Goal: Navigation & Orientation: Find specific page/section

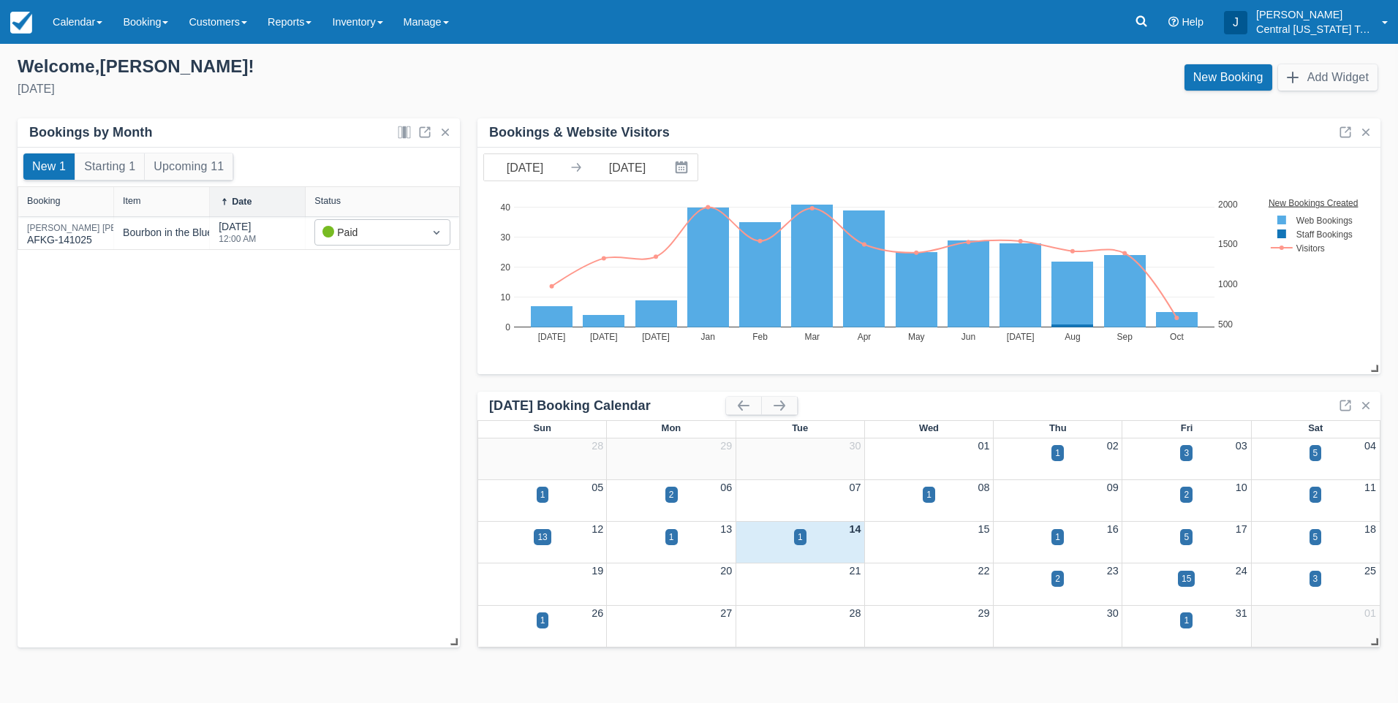
drag, startPoint x: 278, startPoint y: 441, endPoint x: 277, endPoint y: 448, distance: 7.3
click at [278, 444] on div "New 1 Starting 1 Upcoming 11 Booking Item Date Status Doak Brollier AFKG-141025…" at bounding box center [239, 398] width 442 height 501
click at [97, 23] on link "Calendar" at bounding box center [77, 22] width 70 height 44
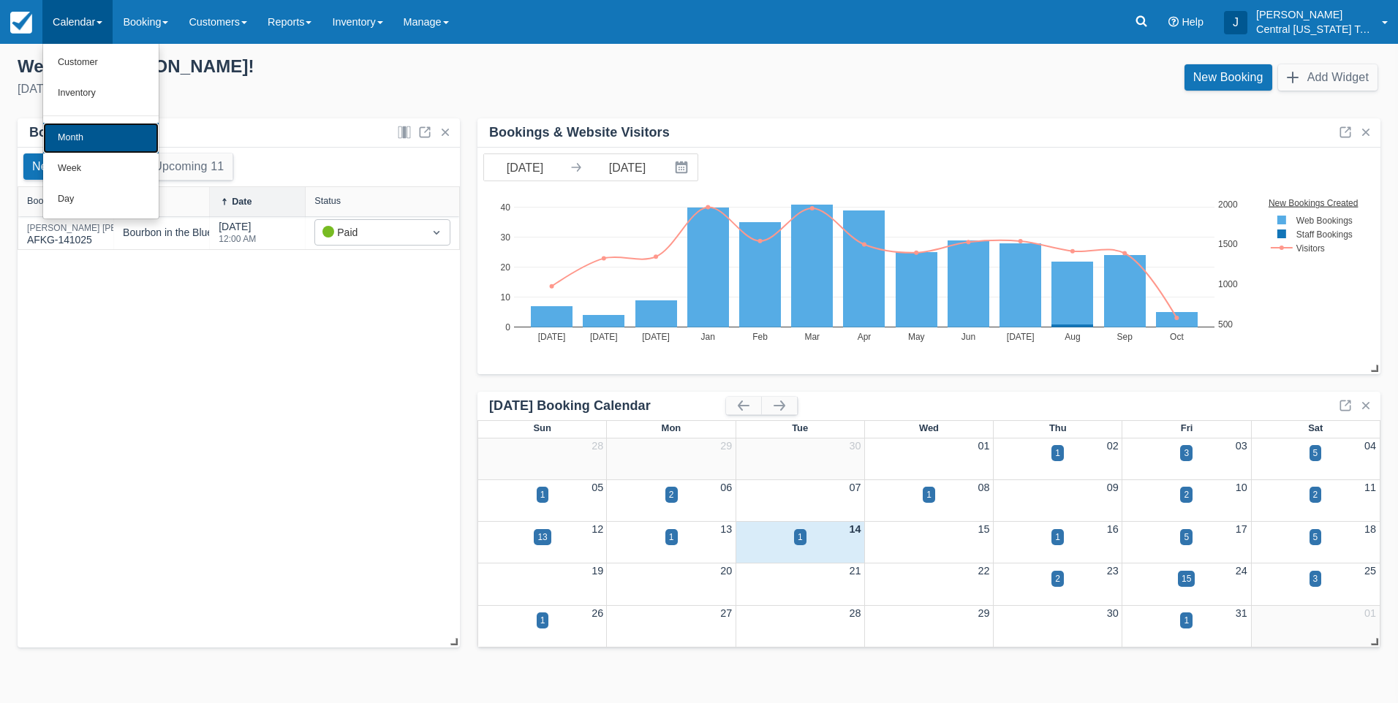
click at [100, 139] on link "Month" at bounding box center [100, 138] width 115 height 31
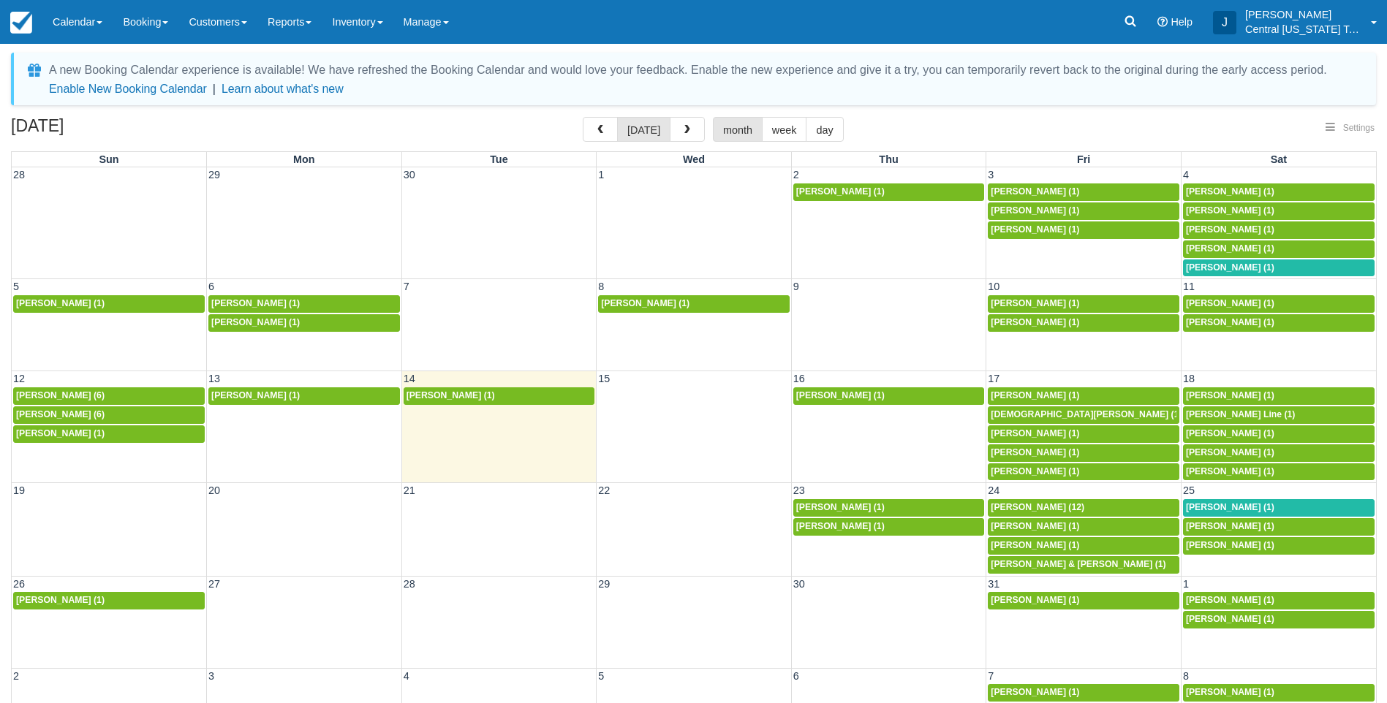
click at [689, 114] on div "A new Booking Calendar experience is available! We have refreshed the Booking C…" at bounding box center [693, 409] width 1365 height 712
click at [690, 121] on button "button" at bounding box center [687, 129] width 35 height 25
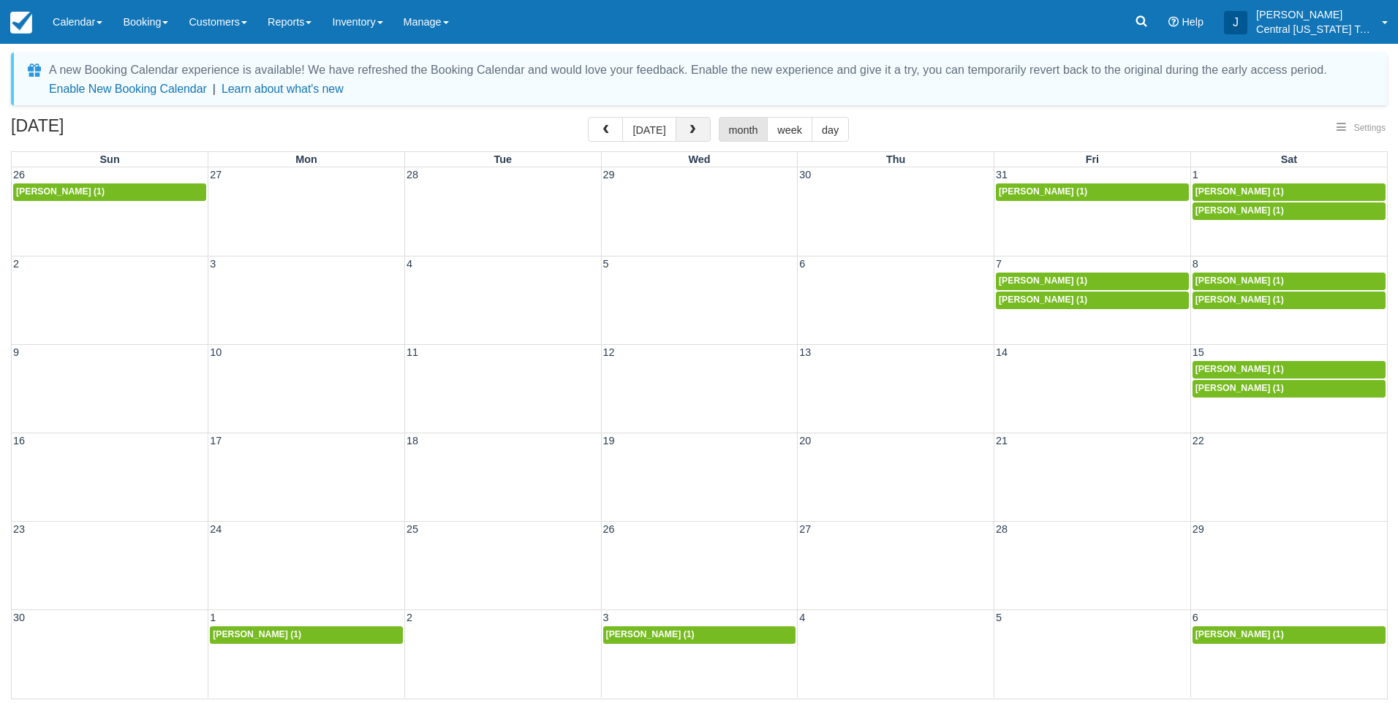
click at [689, 127] on span "button" at bounding box center [692, 130] width 10 height 10
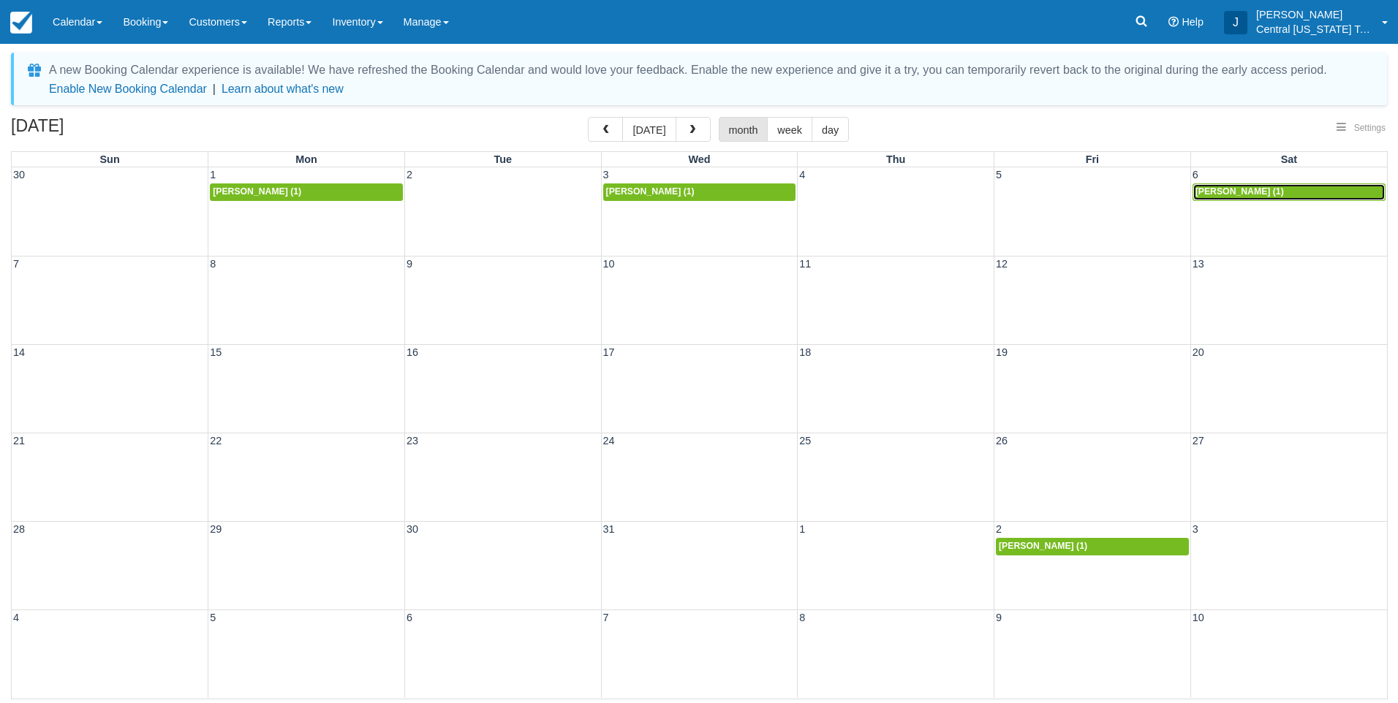
click at [1262, 186] on span "[PERSON_NAME] (1)" at bounding box center [1239, 191] width 88 height 10
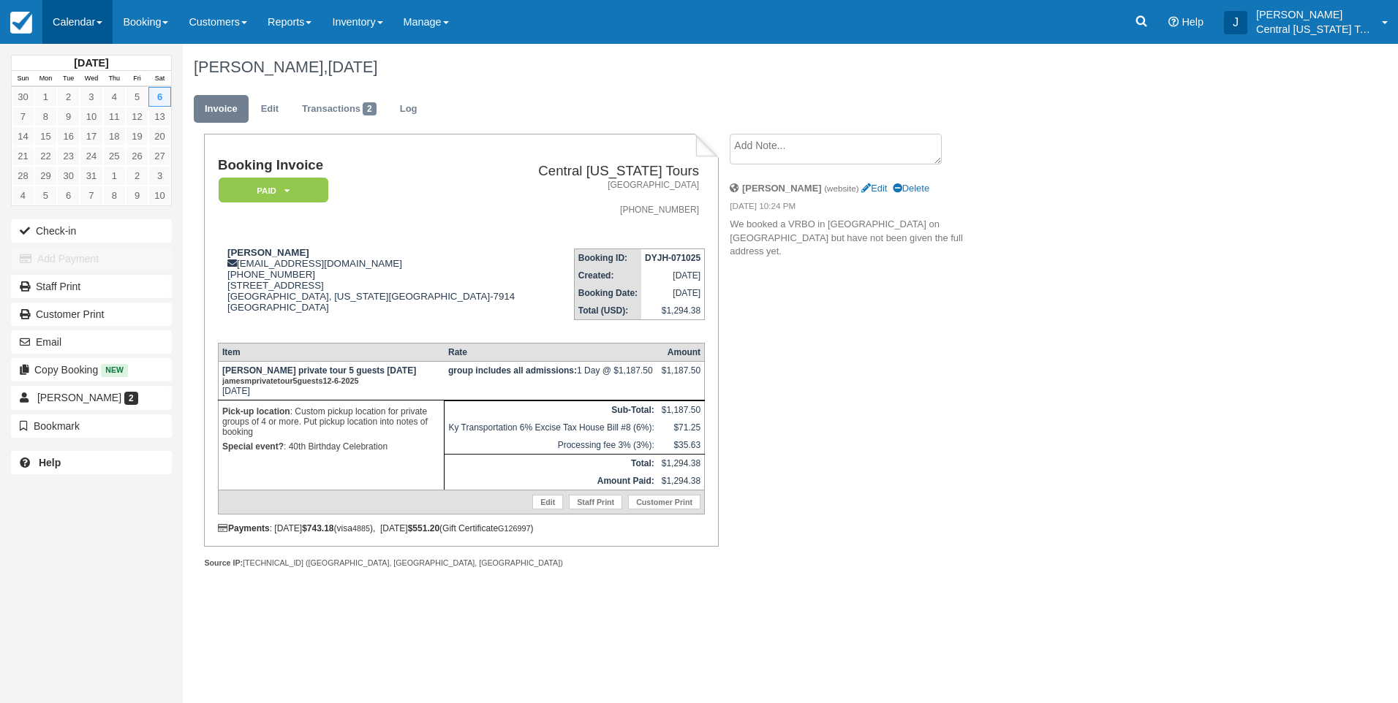
click at [63, 24] on link "Calendar" at bounding box center [77, 22] width 70 height 44
click at [95, 134] on link "Month" at bounding box center [100, 138] width 115 height 31
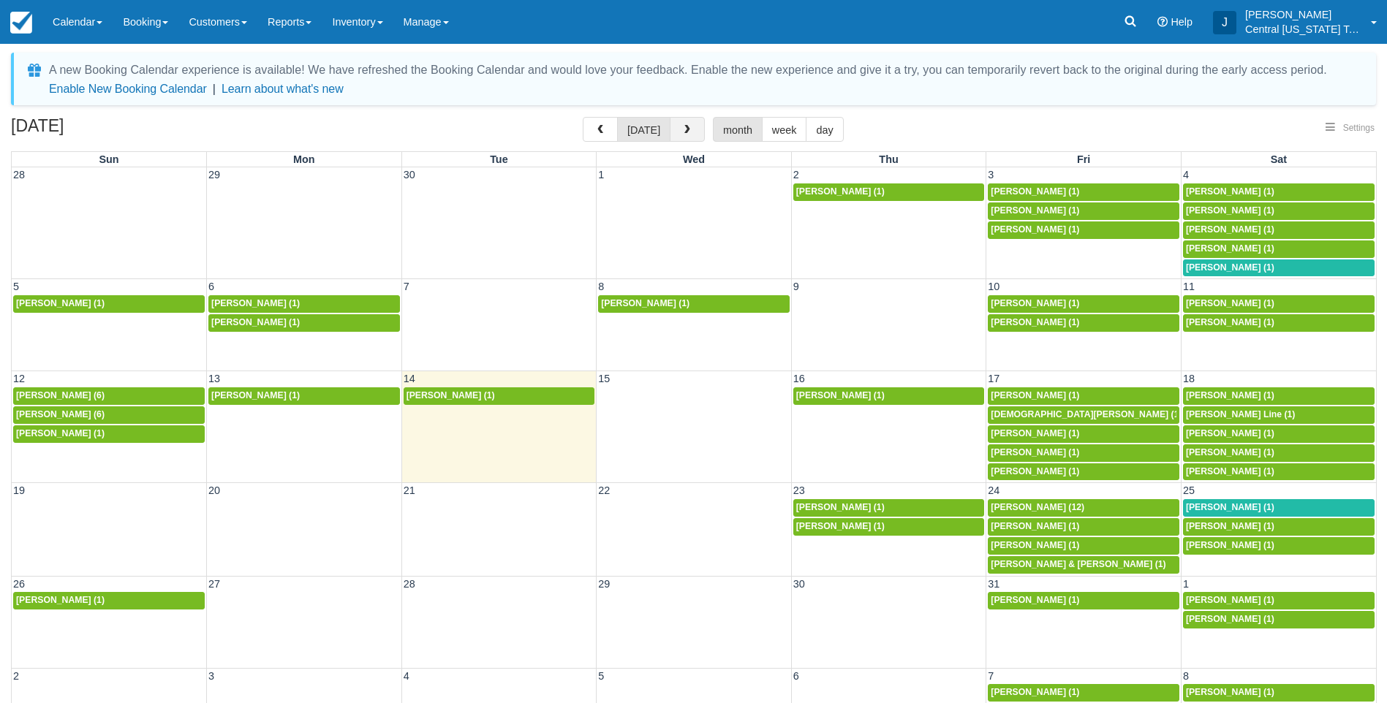
click at [684, 124] on button "button" at bounding box center [687, 129] width 35 height 25
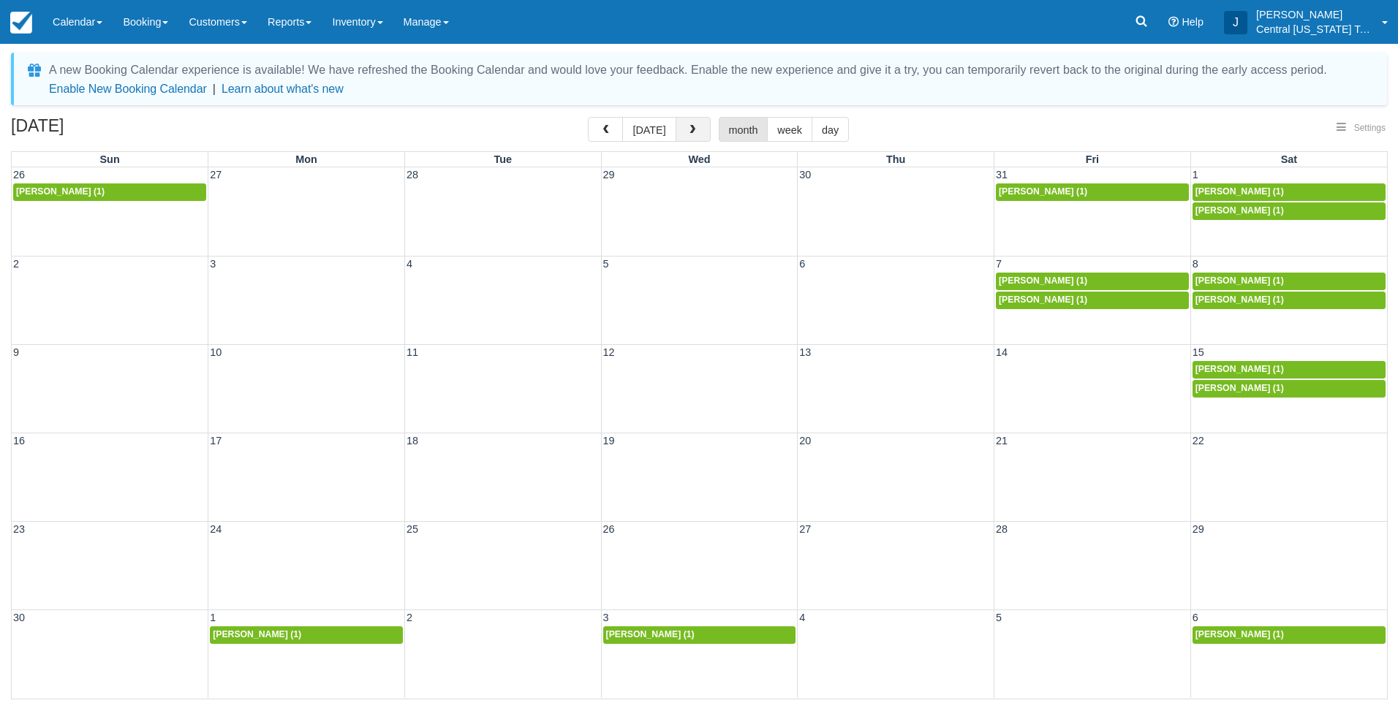
click at [687, 126] on span "button" at bounding box center [692, 130] width 10 height 10
